Goal: Find specific page/section

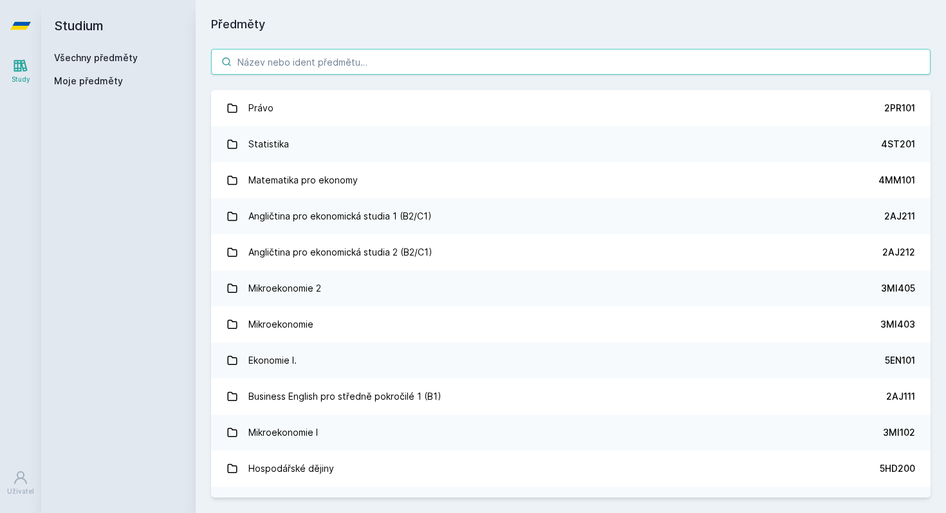
click at [327, 60] on input "search" at bounding box center [570, 62] width 719 height 26
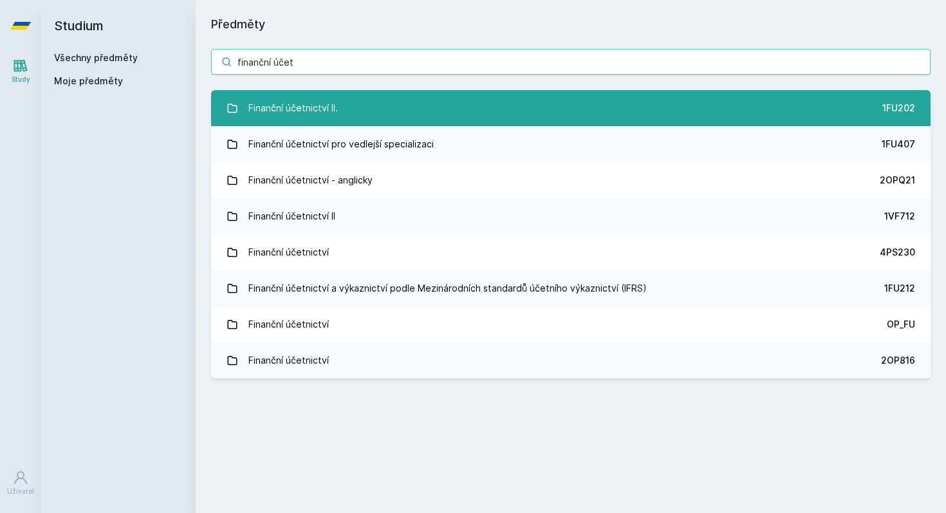
type input "finanční účet"
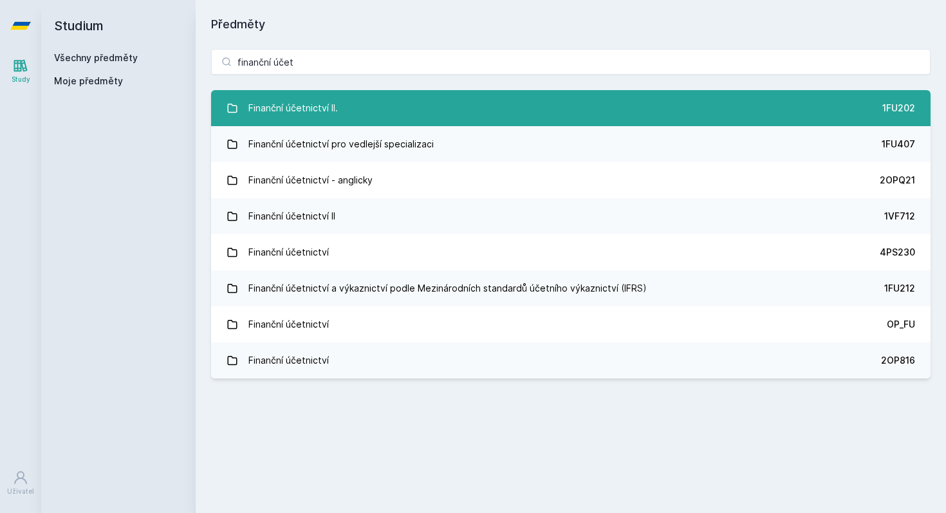
click at [293, 103] on div "Finanční účetnictví II." at bounding box center [292, 108] width 89 height 26
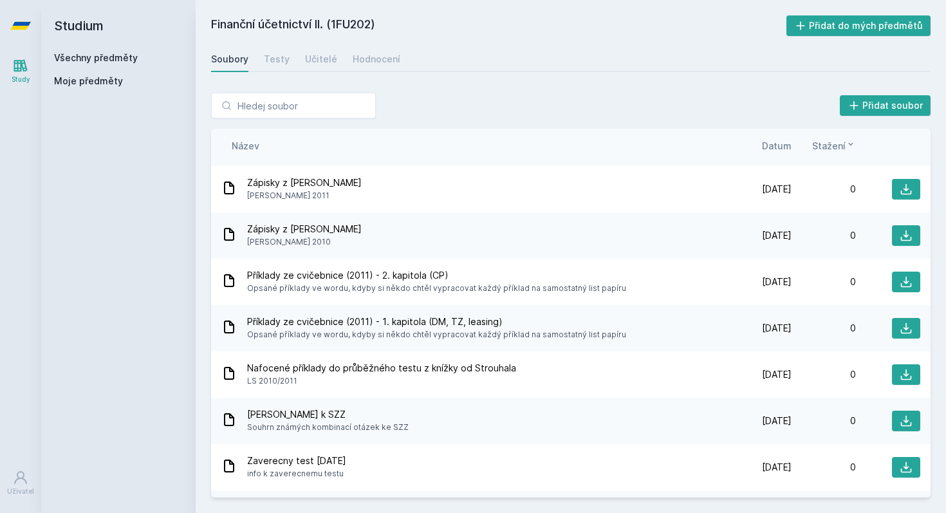
scroll to position [1772, 0]
click at [774, 153] on div "Název Datum Stažení" at bounding box center [570, 146] width 719 height 34
click at [774, 150] on span "Datum" at bounding box center [777, 146] width 30 height 14
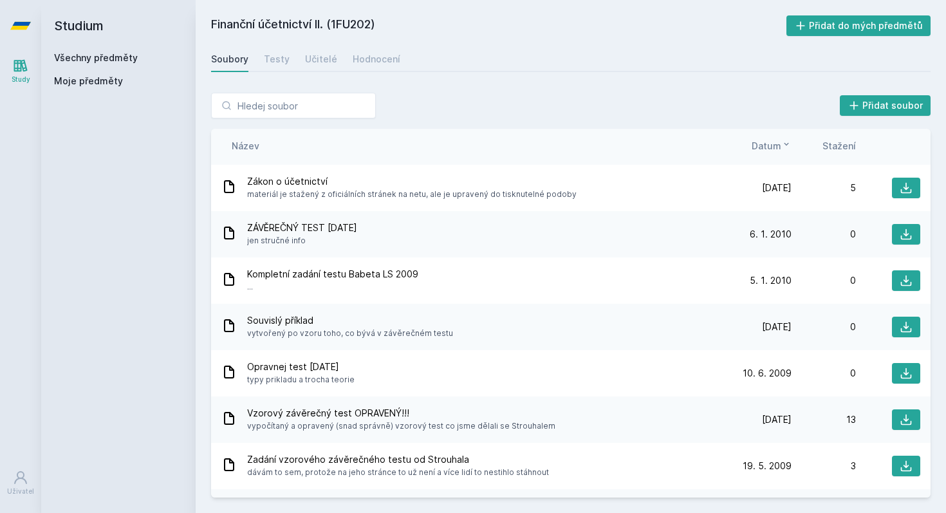
click at [774, 150] on span "Datum" at bounding box center [767, 146] width 30 height 14
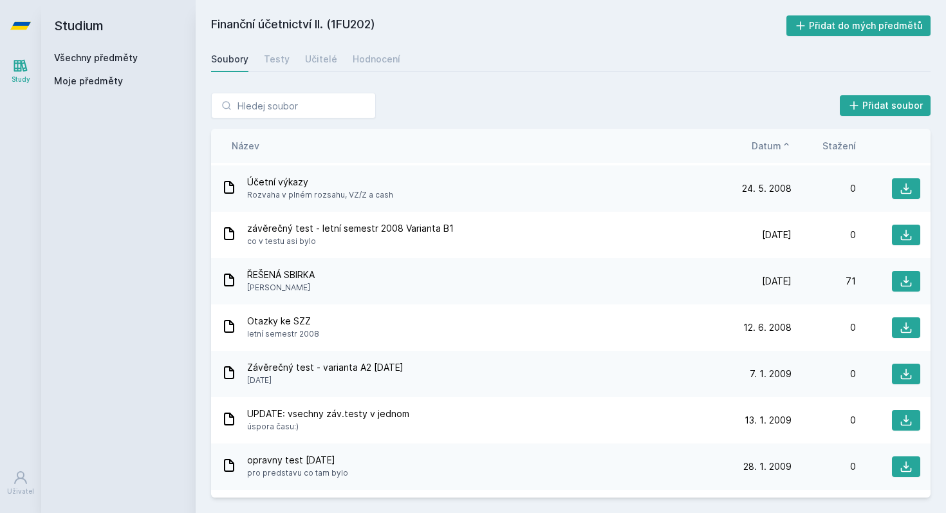
scroll to position [0, 0]
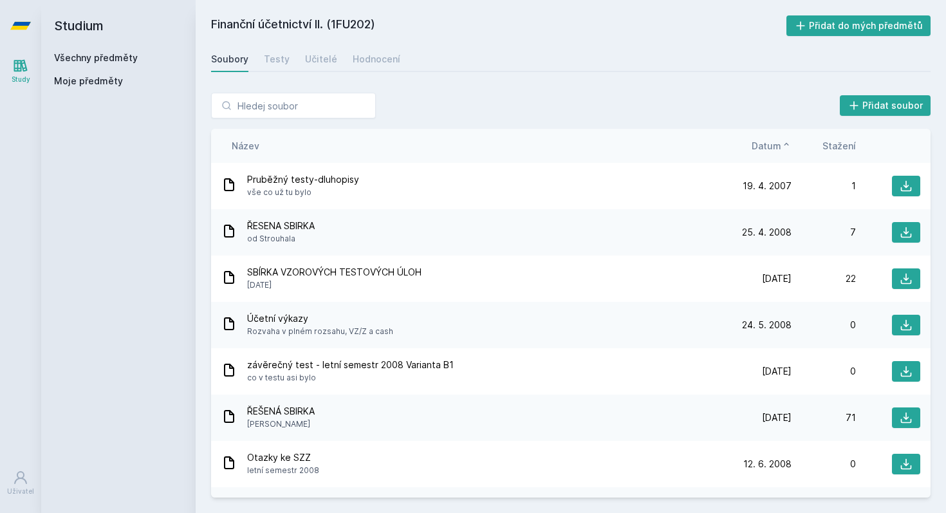
click at [768, 145] on span "Datum" at bounding box center [767, 146] width 30 height 14
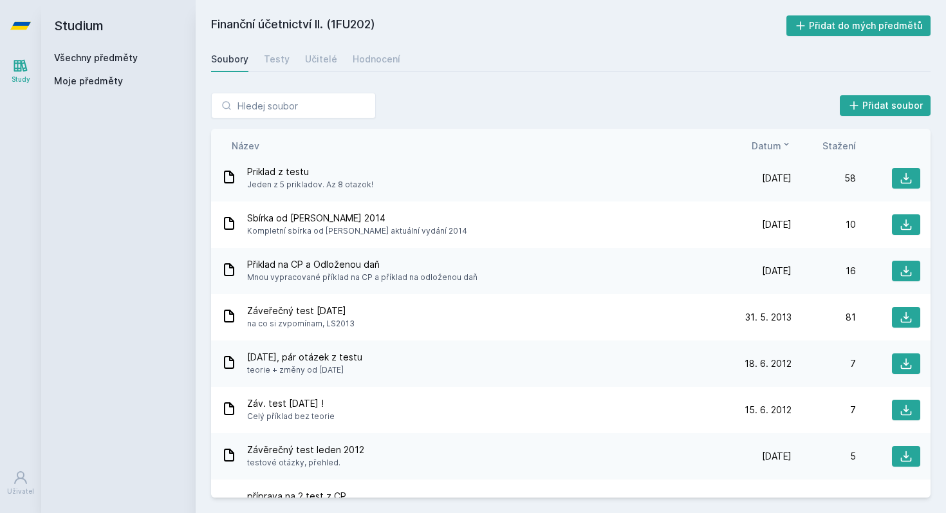
scroll to position [246, 0]
